Goal: Transaction & Acquisition: Purchase product/service

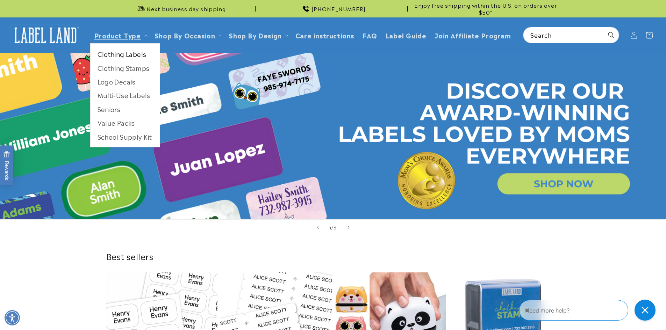
click at [114, 55] on link "Clothing Labels" at bounding box center [125, 54] width 69 height 14
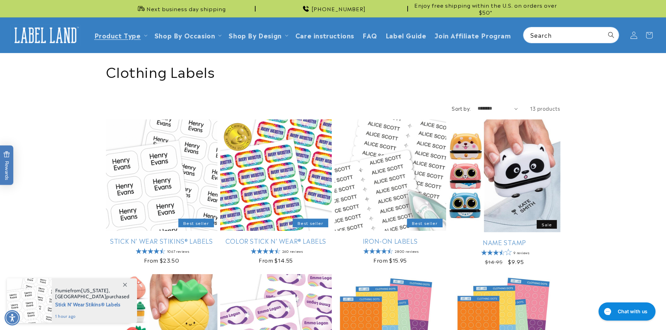
click at [632, 34] on icon at bounding box center [633, 34] width 7 height 7
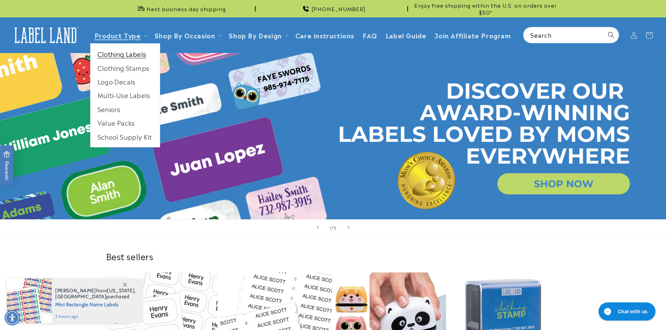
click at [127, 55] on link "Clothing Labels" at bounding box center [125, 54] width 69 height 14
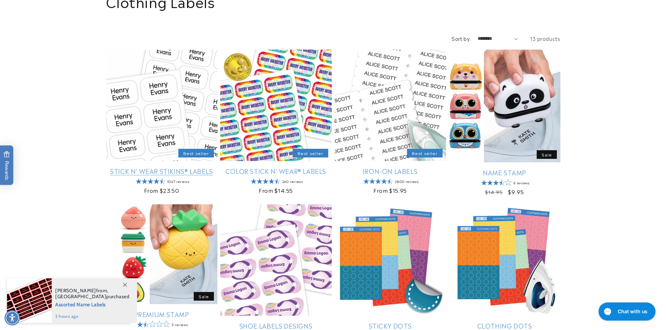
click at [147, 172] on link "Stick N' Wear Stikins® Labels" at bounding box center [162, 171] width 112 height 8
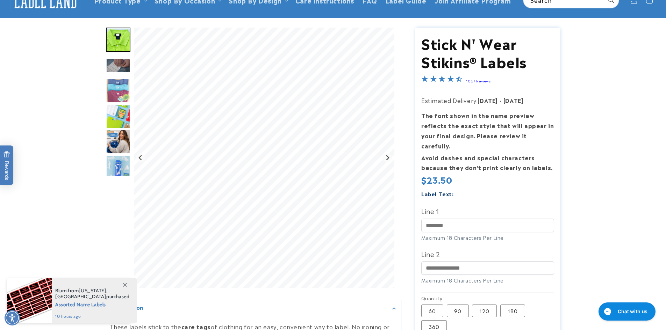
scroll to position [70, 0]
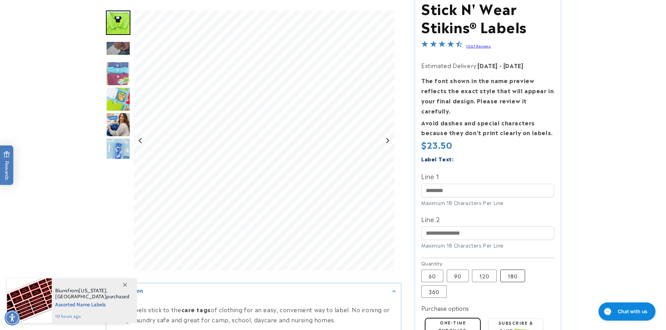
click at [512, 270] on label "180 Variant sold out or unavailable" at bounding box center [512, 276] width 25 height 13
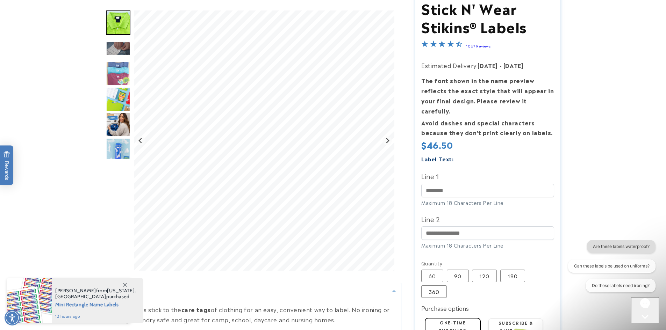
click at [632, 246] on button "Are these labels waterproof?" at bounding box center [621, 246] width 69 height 13
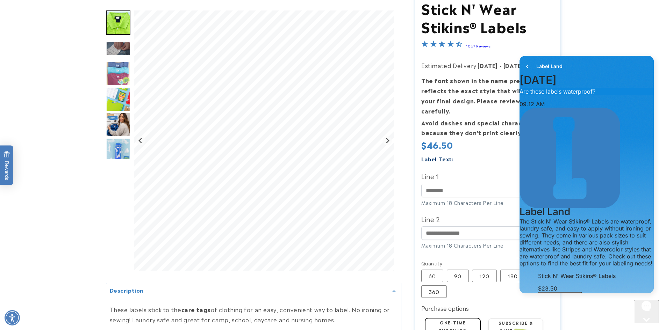
click at [485, 270] on label "120 Variant sold out or unavailable" at bounding box center [484, 276] width 25 height 13
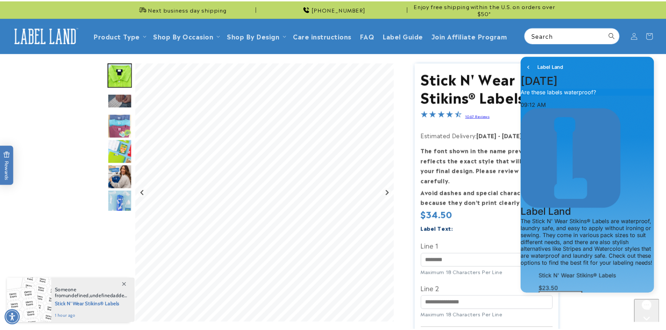
scroll to position [70, 0]
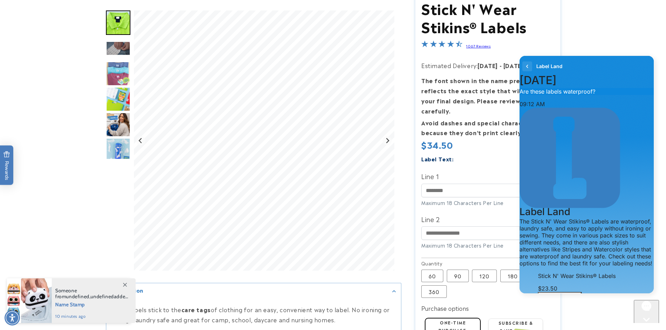
click at [527, 68] on icon "go to home page" at bounding box center [527, 66] width 7 height 8
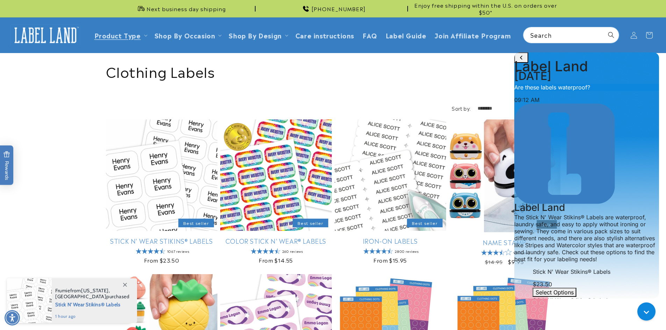
scroll to position [115, 0]
click at [632, 37] on icon at bounding box center [633, 34] width 7 height 7
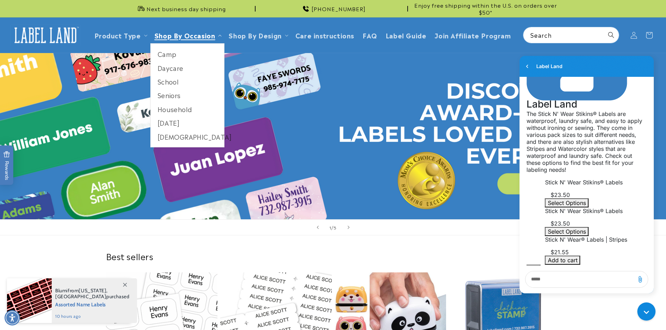
scroll to position [115, 0]
click at [162, 82] on link "School" at bounding box center [188, 82] width 74 height 14
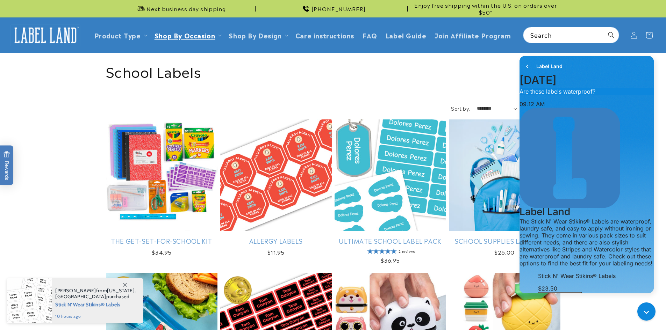
scroll to position [115, 0]
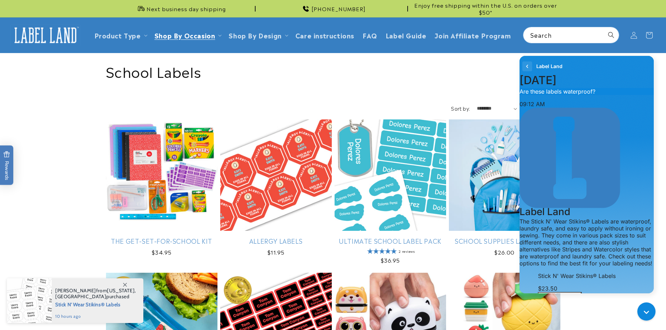
click at [527, 64] on icon "go to home page" at bounding box center [527, 66] width 7 height 8
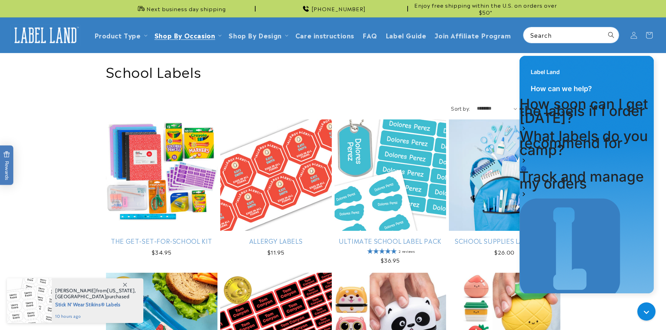
click at [116, 33] on header "Product Type Product Type Clothing Labels Clothing Stamps Logo Decals Multi-Use…" at bounding box center [333, 34] width 666 height 35
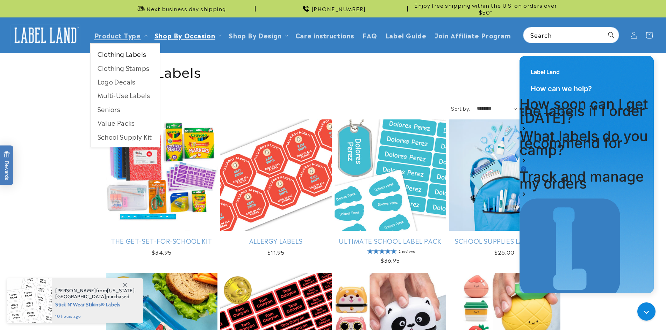
click at [124, 52] on link "Clothing Labels" at bounding box center [125, 54] width 69 height 14
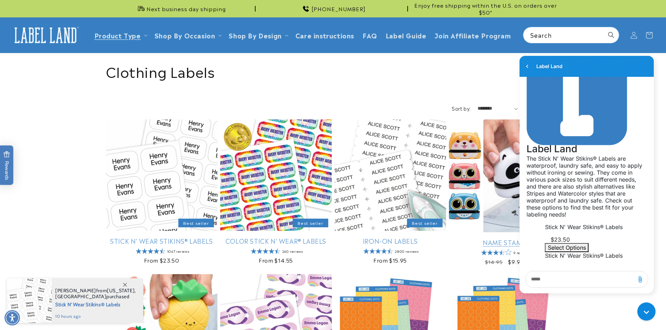
scroll to position [115, 0]
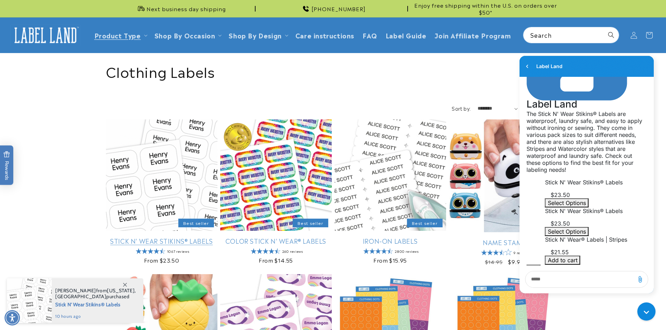
click at [153, 243] on link "Stick N' Wear Stikins® Labels" at bounding box center [162, 241] width 112 height 8
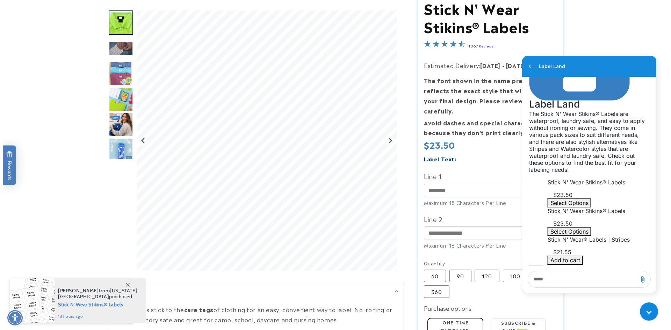
scroll to position [140, 0]
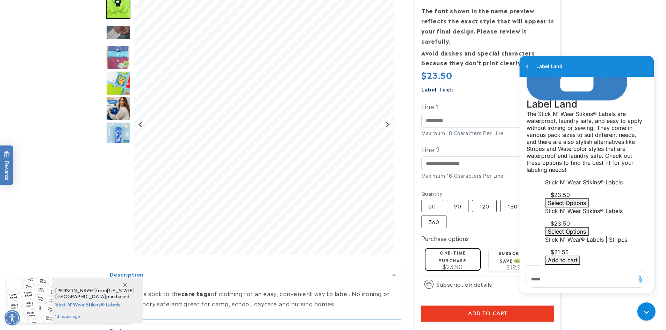
click at [484, 200] on label "120 Variant sold out or unavailable" at bounding box center [484, 206] width 25 height 13
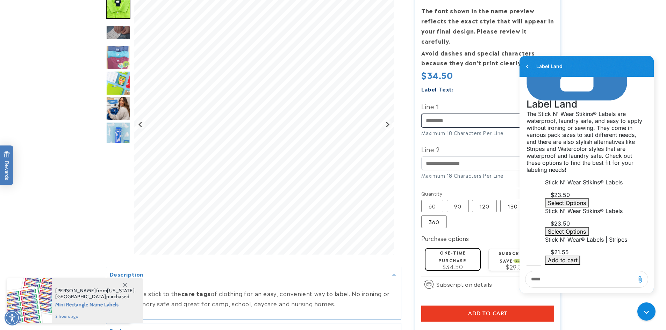
click at [449, 114] on input "Line 1" at bounding box center [487, 121] width 133 height 14
type input "**********"
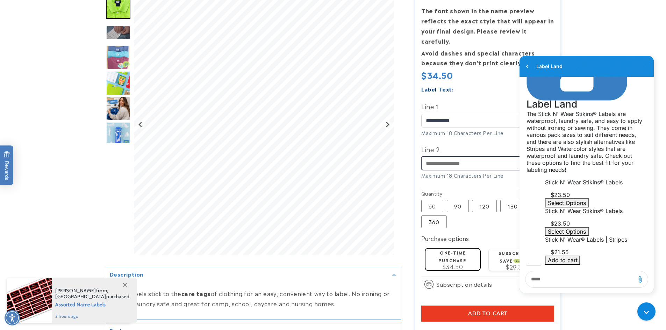
click at [439, 157] on input "Line 2" at bounding box center [487, 164] width 133 height 14
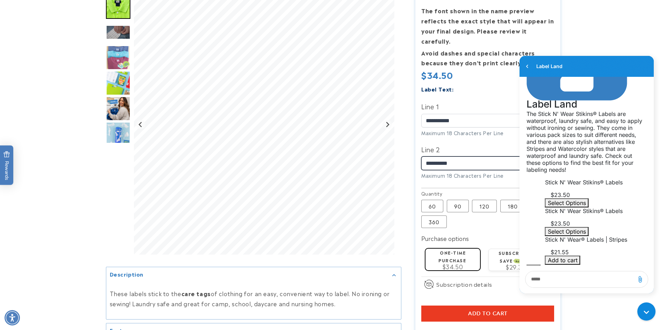
type input "**********"
click at [494, 311] on span "Add to cart" at bounding box center [488, 314] width 40 height 6
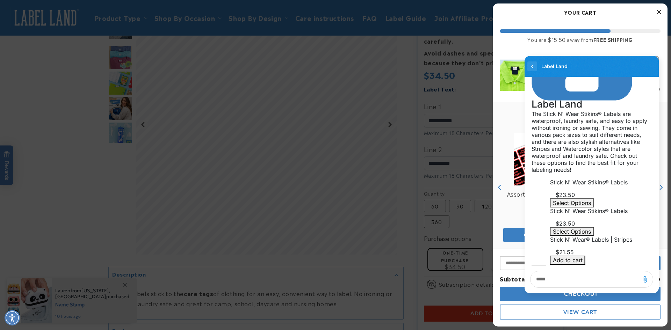
click at [532, 66] on icon "go to home page" at bounding box center [532, 66] width 2 height 3
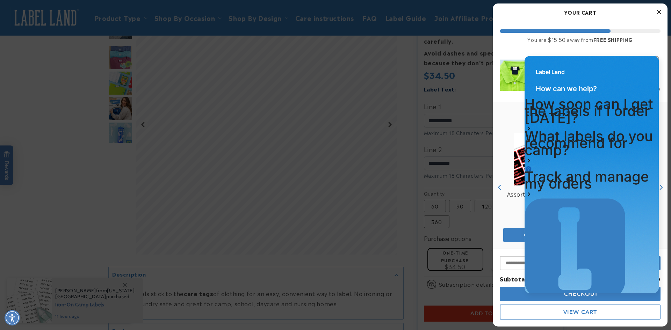
click at [588, 328] on span "Go to previous conversation" at bounding box center [565, 331] width 75 height 7
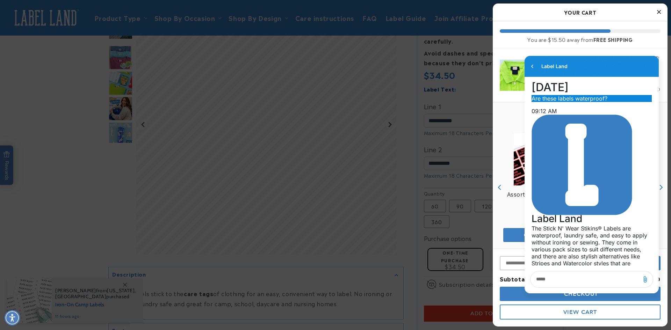
scroll to position [115, 0]
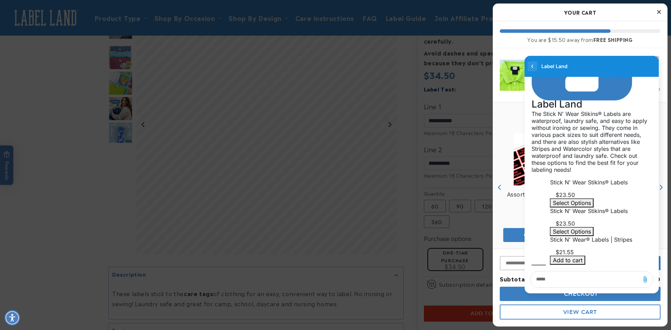
click at [532, 66] on icon "go to home page" at bounding box center [532, 66] width 2 height 3
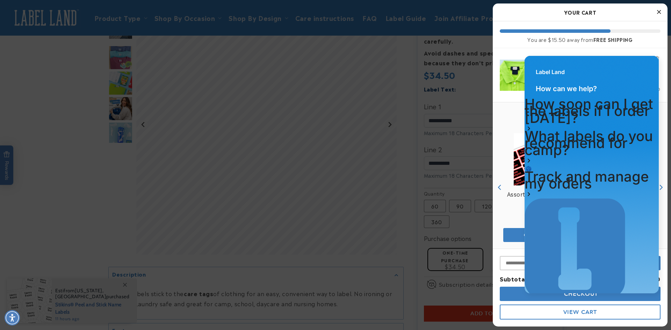
click at [583, 83] on h2 "How can we help?" at bounding box center [592, 91] width 134 height 20
click at [594, 80] on div "Label Land" at bounding box center [592, 68] width 134 height 25
drag, startPoint x: 594, startPoint y: 74, endPoint x: 598, endPoint y: 74, distance: 3.9
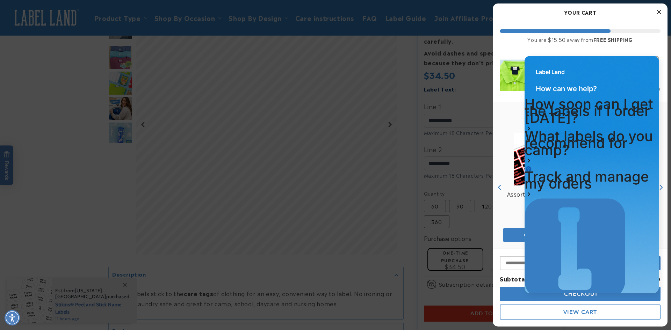
click at [598, 74] on div "Label Land" at bounding box center [592, 68] width 134 height 25
click at [504, 190] on button "Previous" at bounding box center [500, 188] width 10 height 10
click at [658, 12] on icon "Close Cart" at bounding box center [659, 12] width 4 height 6
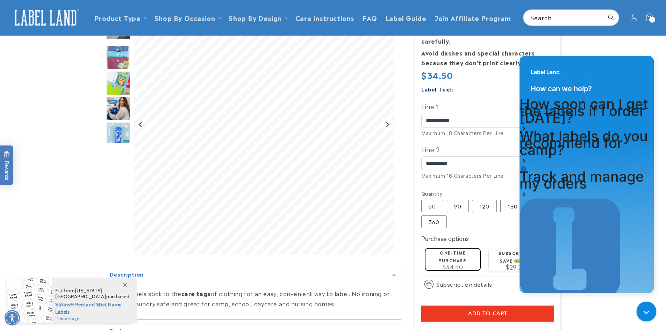
click at [639, 315] on button "Chat with us" at bounding box center [646, 312] width 20 height 20
click at [640, 309] on button "Chat with us" at bounding box center [646, 312] width 20 height 20
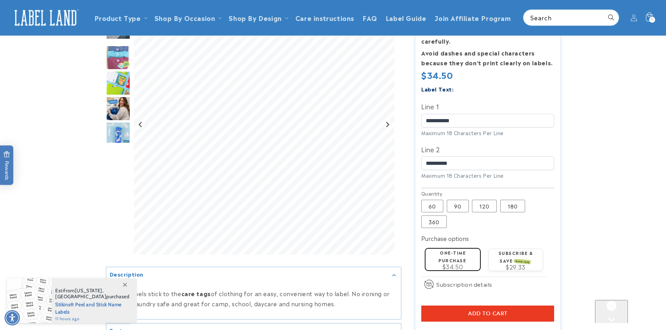
click at [647, 19] on icon at bounding box center [649, 17] width 16 height 16
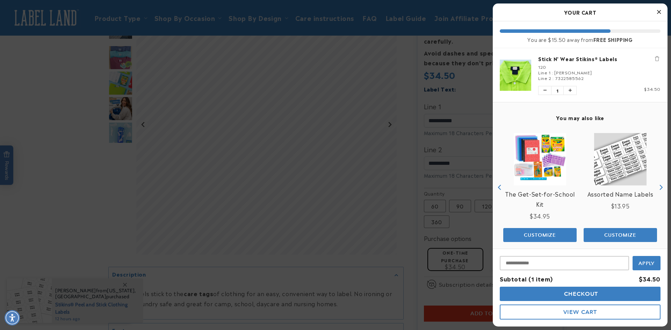
click at [582, 292] on span "Checkout" at bounding box center [581, 294] width 36 height 7
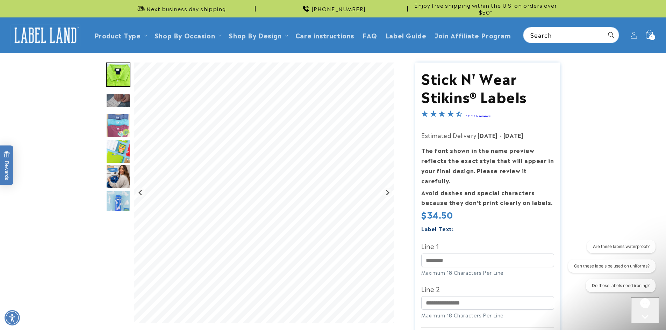
click at [650, 31] on icon at bounding box center [649, 35] width 16 height 16
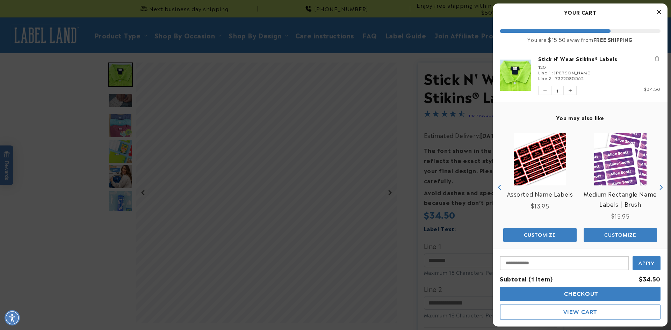
click at [575, 294] on span "Checkout" at bounding box center [581, 294] width 36 height 7
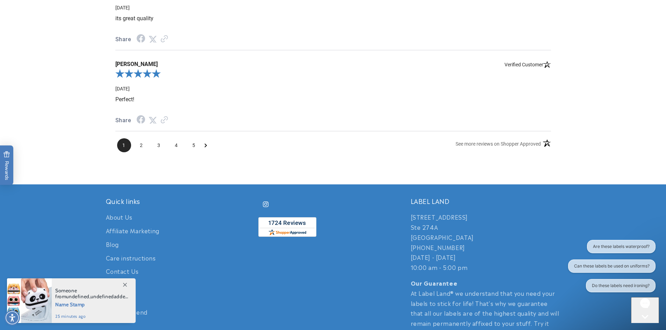
scroll to position [1067, 0]
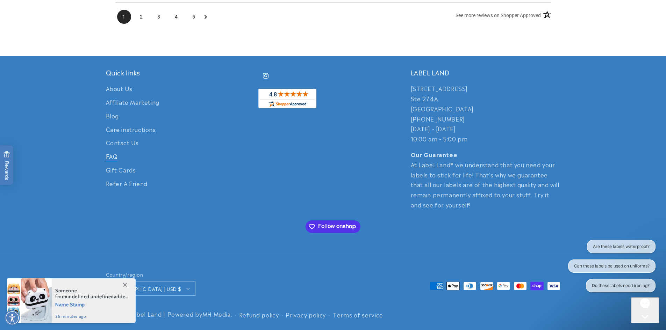
click at [115, 153] on link "FAQ" at bounding box center [112, 157] width 12 height 14
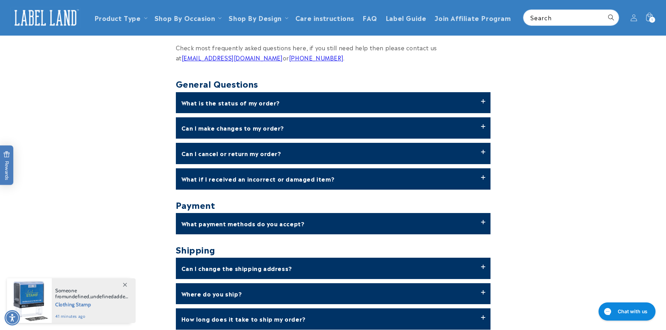
scroll to position [35, 0]
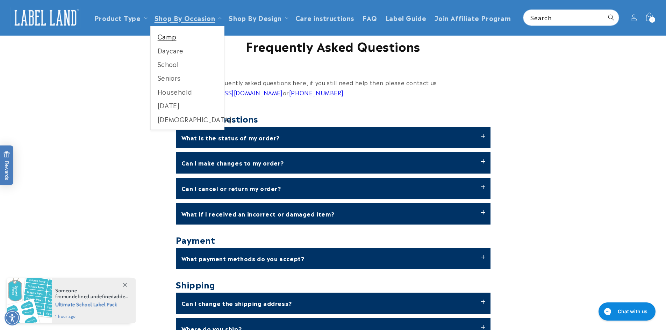
click at [170, 37] on link "Camp" at bounding box center [188, 37] width 74 height 14
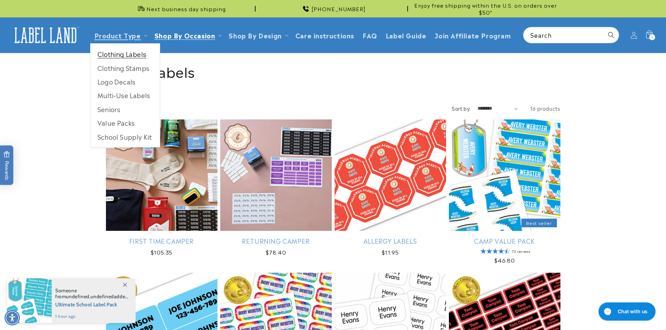
click at [116, 55] on link "Clothing Labels" at bounding box center [125, 54] width 69 height 14
